Goal: Task Accomplishment & Management: Manage account settings

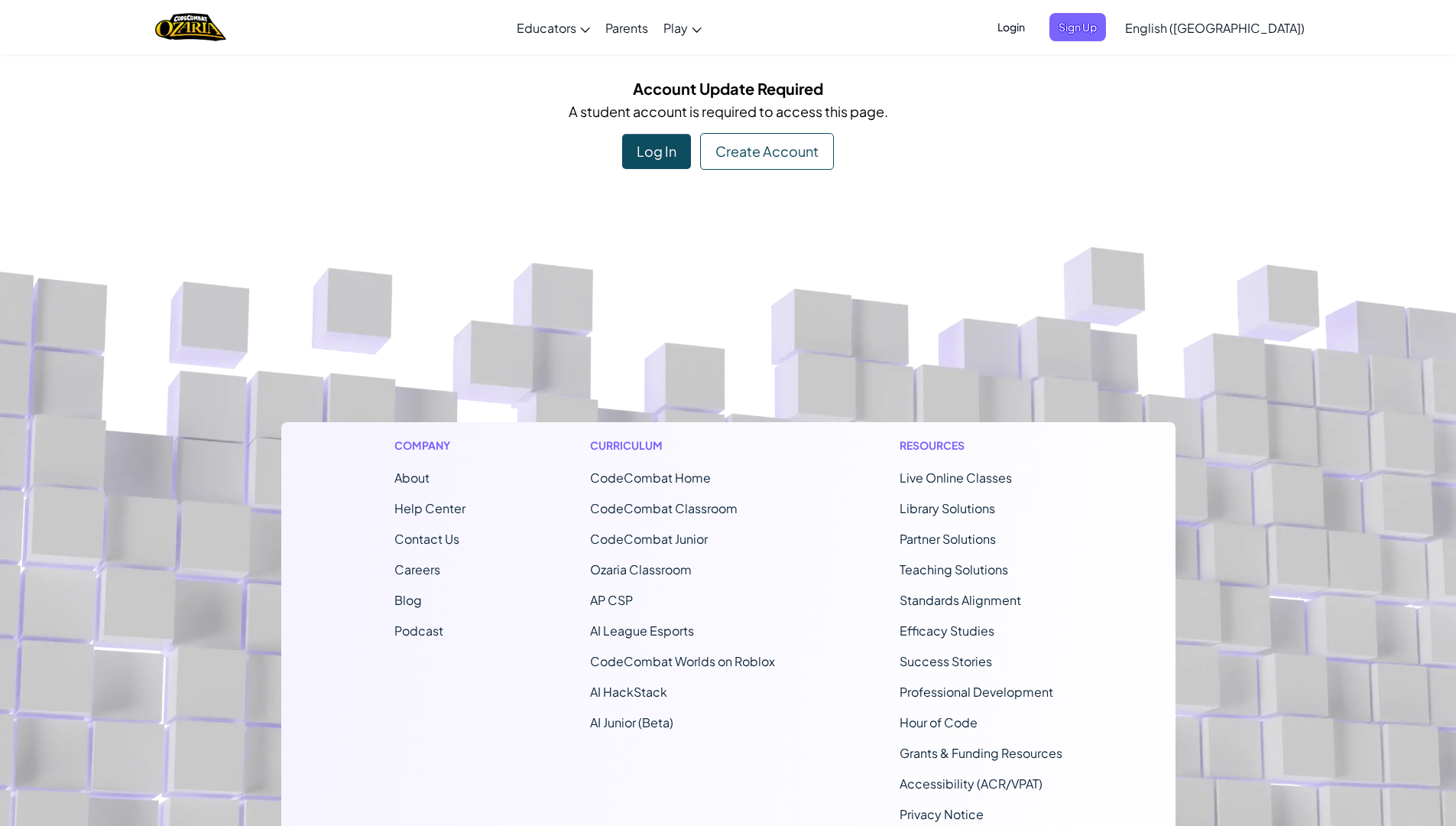
click at [683, 145] on div "Log In" at bounding box center [657, 151] width 69 height 35
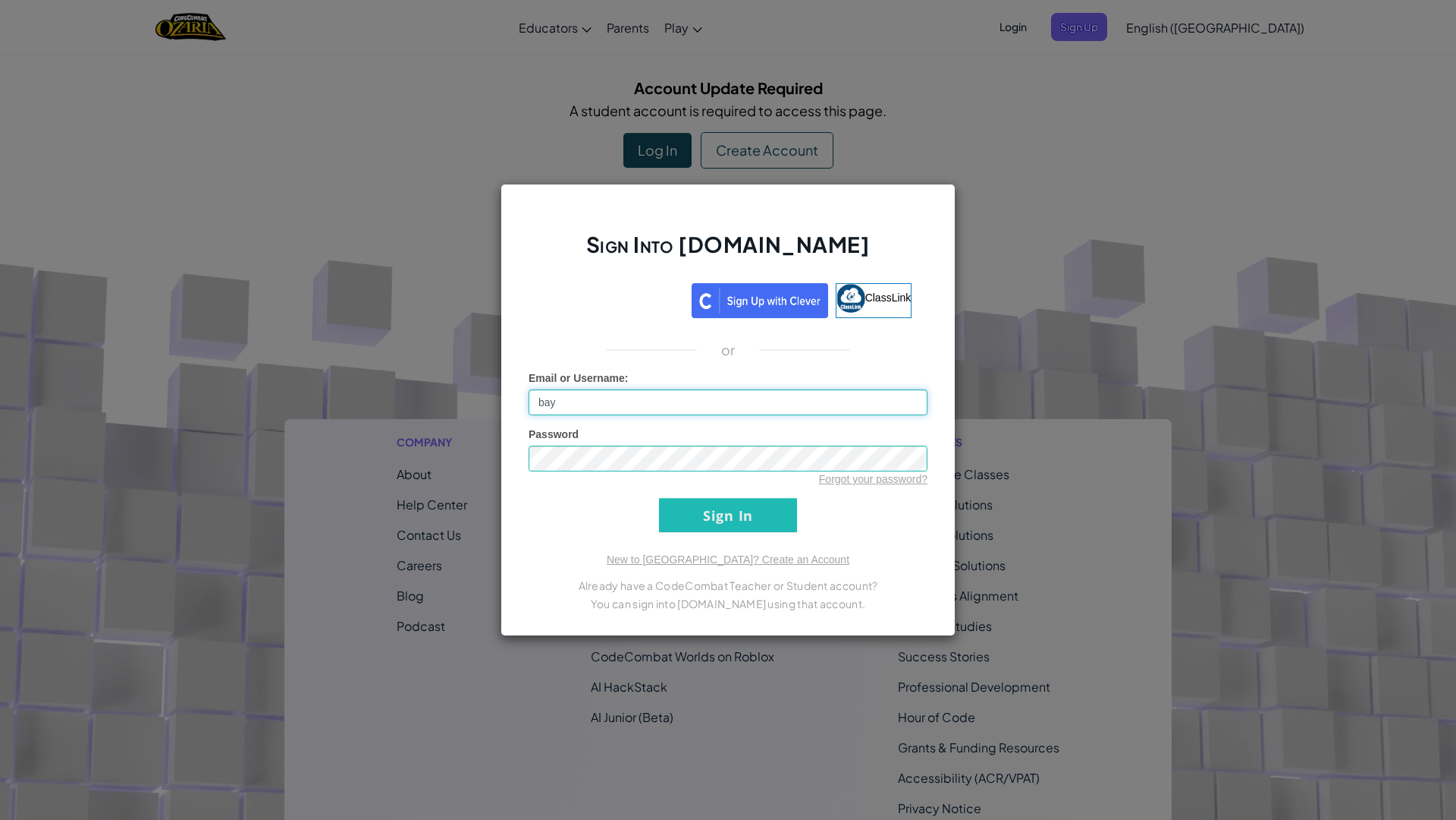
click at [563, 402] on input "bay" at bounding box center [728, 402] width 399 height 26
click at [659, 498] on input "Sign In" at bounding box center [728, 515] width 138 height 34
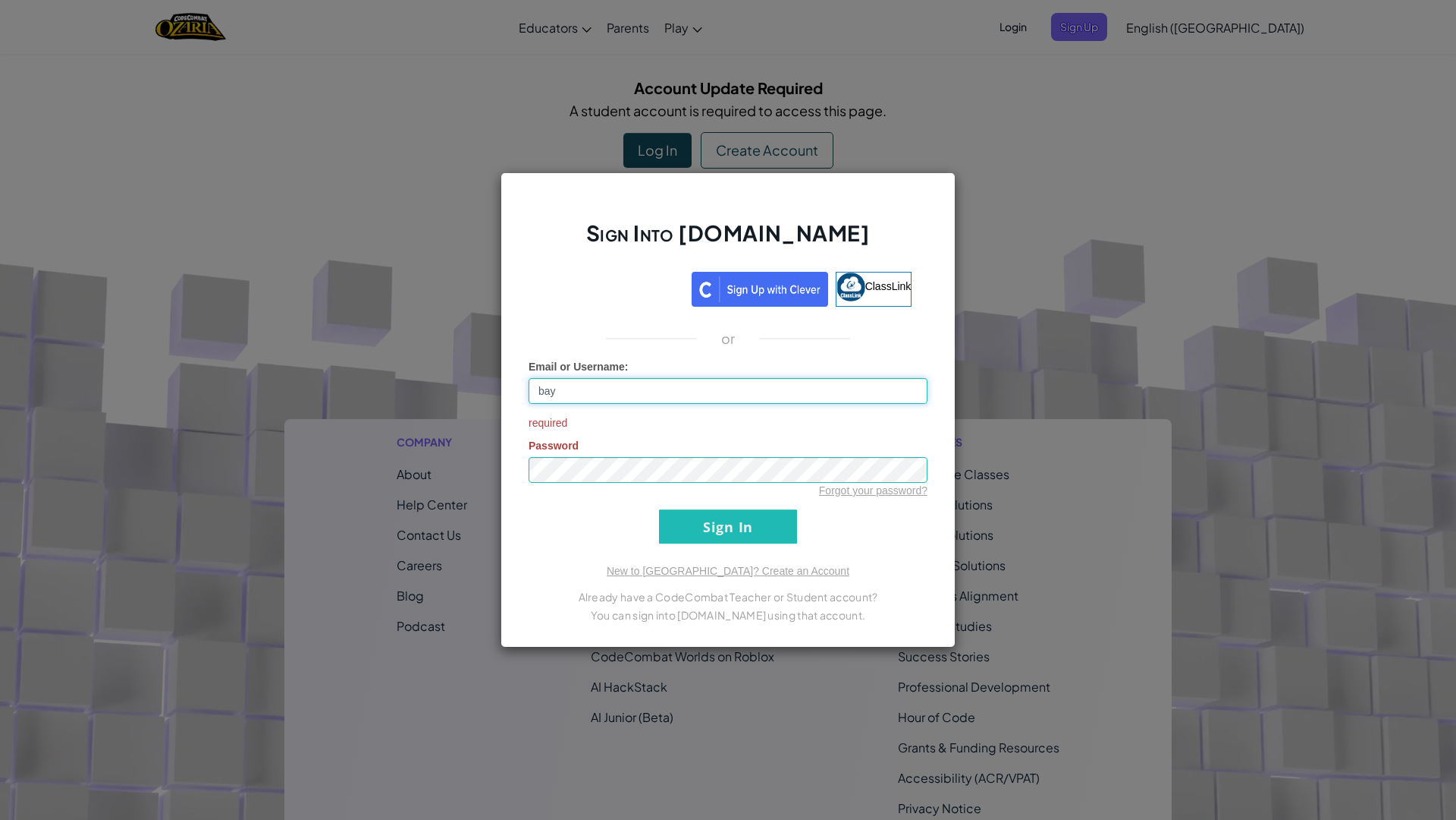
click at [659, 510] on input "Sign In" at bounding box center [728, 527] width 138 height 34
click at [591, 390] on input "bay" at bounding box center [728, 391] width 399 height 26
type input "[EMAIL_ADDRESS][DOMAIN_NAME]"
click at [614, 447] on div "required Password Forgot your password?" at bounding box center [728, 456] width 399 height 83
click at [710, 523] on input "Sign In" at bounding box center [728, 527] width 138 height 34
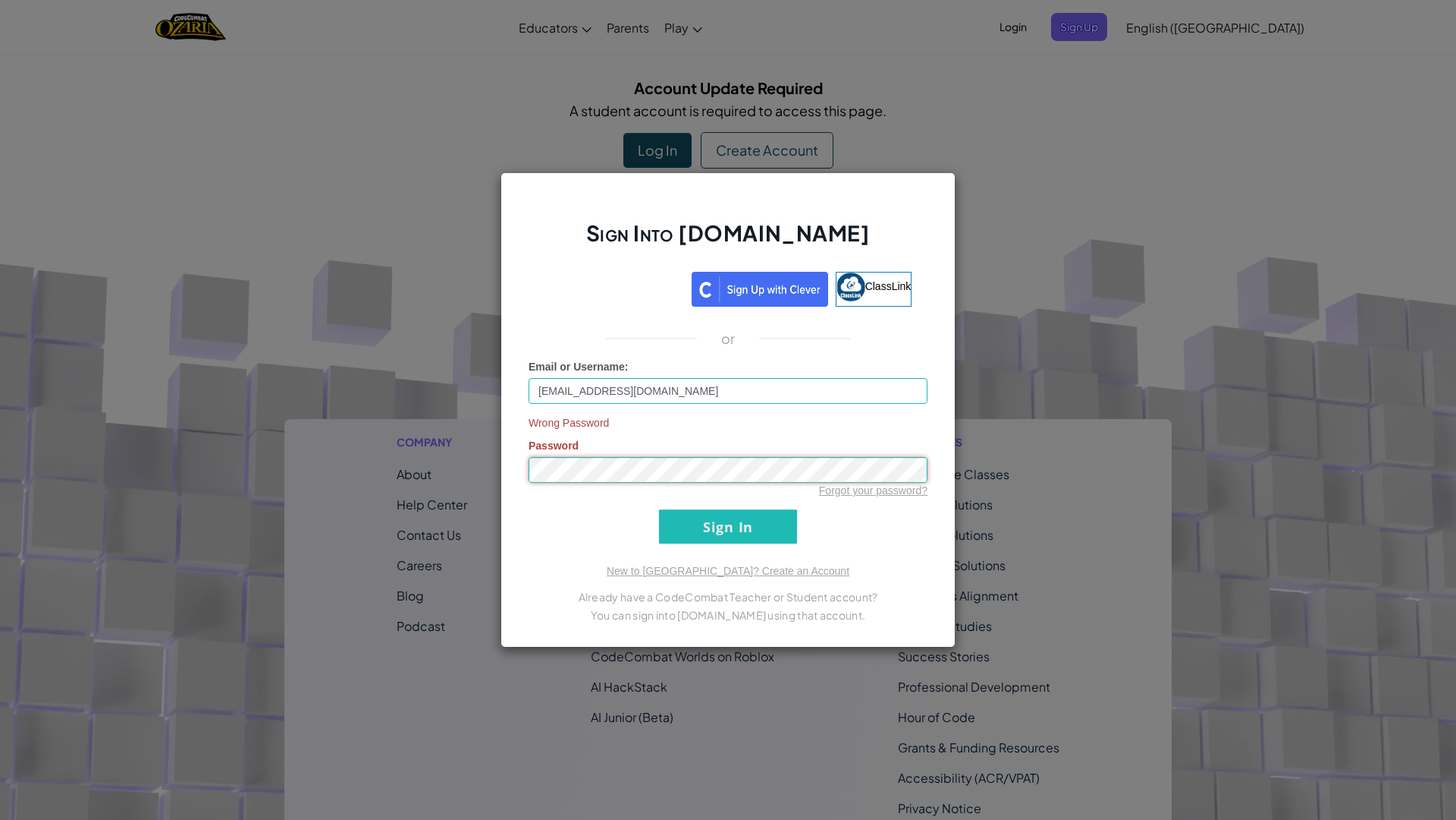
click at [505, 476] on div "Sign Into [DOMAIN_NAME] ClassLink or Email or Username : [EMAIL_ADDRESS][DOMAIN…" at bounding box center [728, 410] width 455 height 475
click at [723, 518] on input "Sign In" at bounding box center [728, 527] width 138 height 34
